Goal: Use online tool/utility: Utilize a website feature to perform a specific function

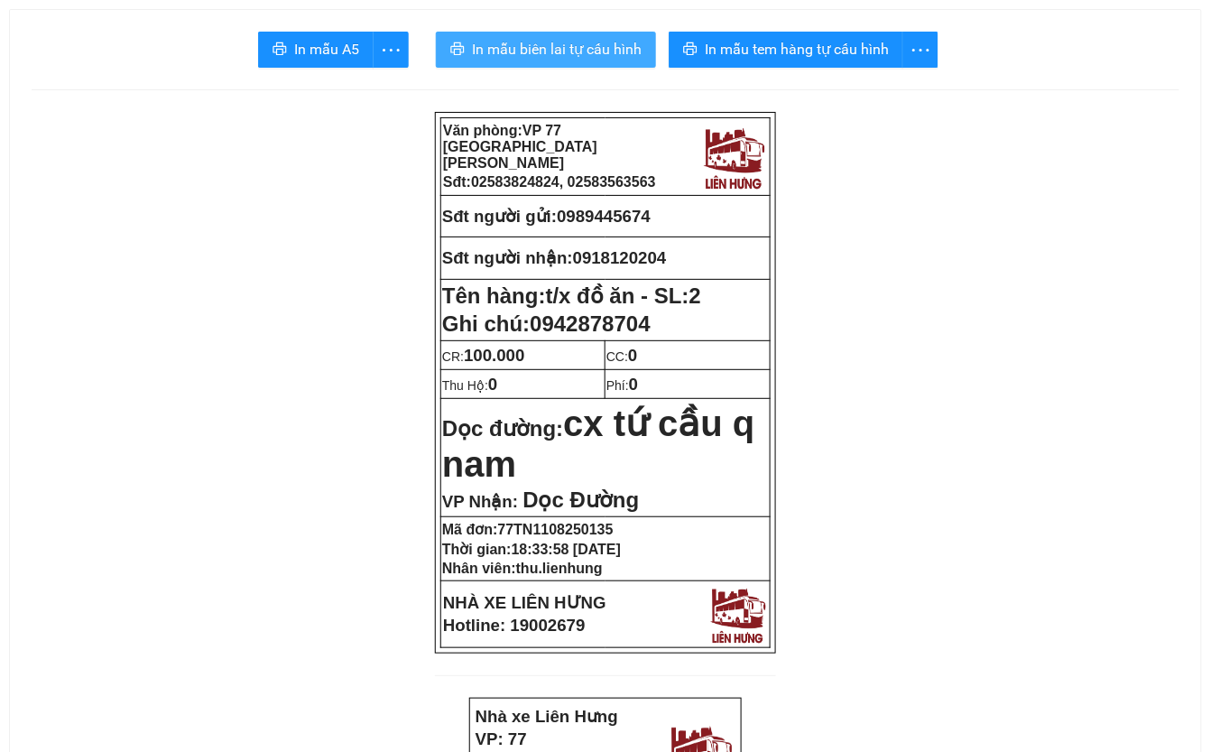
click at [578, 45] on span "In mẫu biên lai tự cấu hình" at bounding box center [557, 49] width 170 height 23
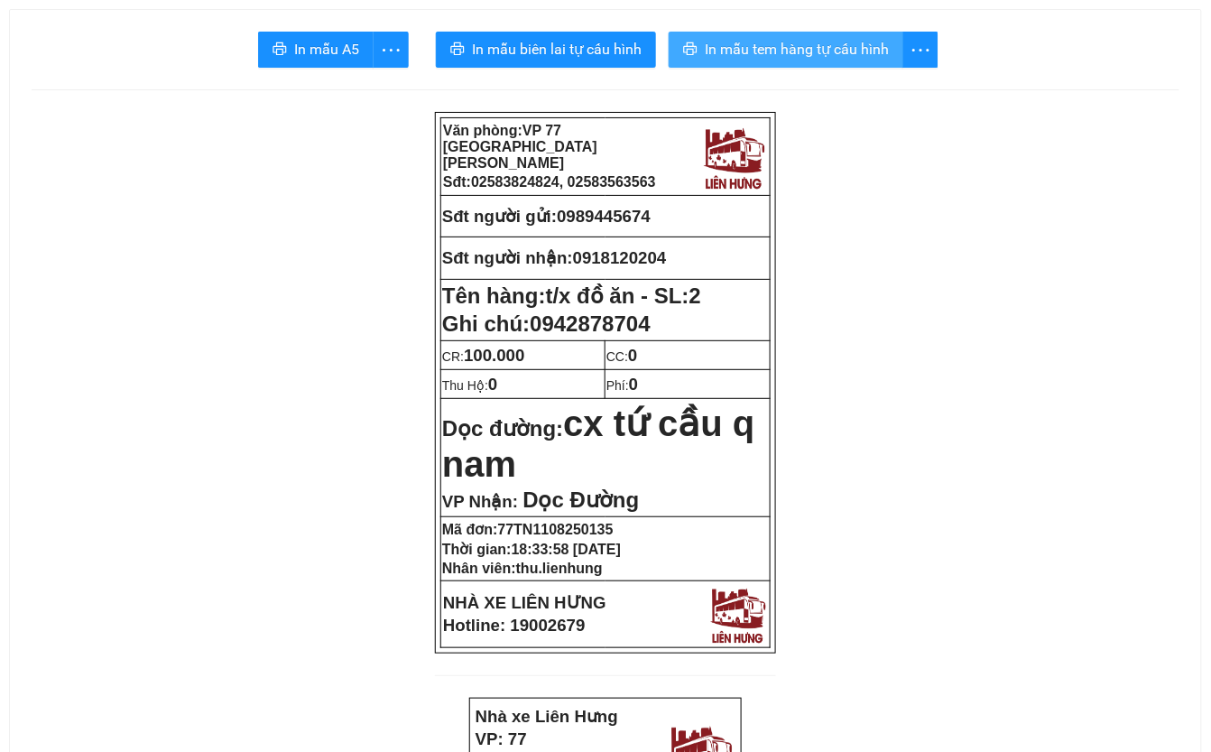
click at [870, 41] on span "In mẫu tem hàng tự cấu hình" at bounding box center [797, 49] width 184 height 23
click at [788, 47] on span "In mẫu tem hàng tự cấu hình" at bounding box center [797, 49] width 184 height 23
click at [778, 44] on span "In mẫu tem hàng tự cấu hình" at bounding box center [797, 49] width 184 height 23
